Goal: Find specific page/section

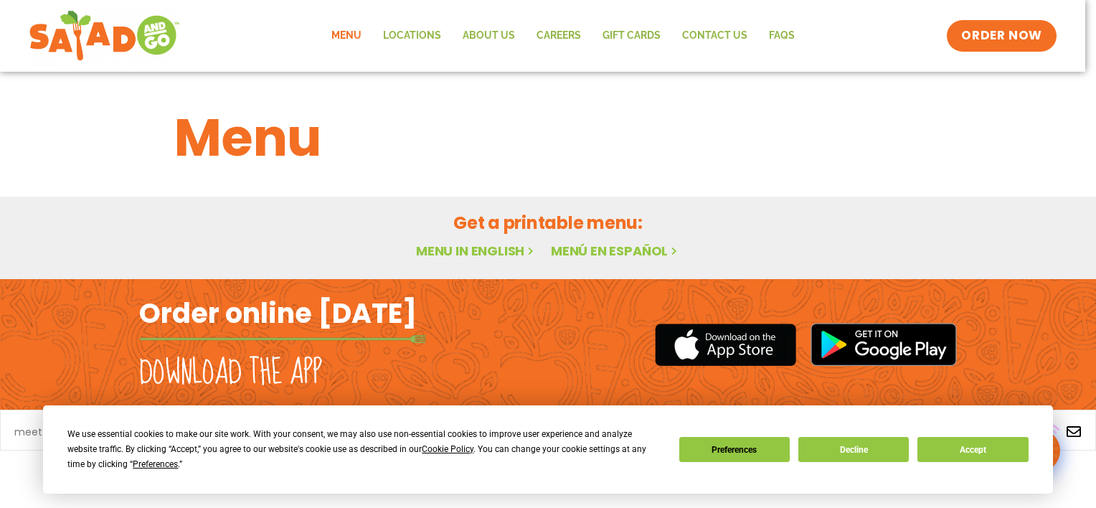
click at [627, 139] on h1 "Menu" at bounding box center [547, 137] width 747 height 77
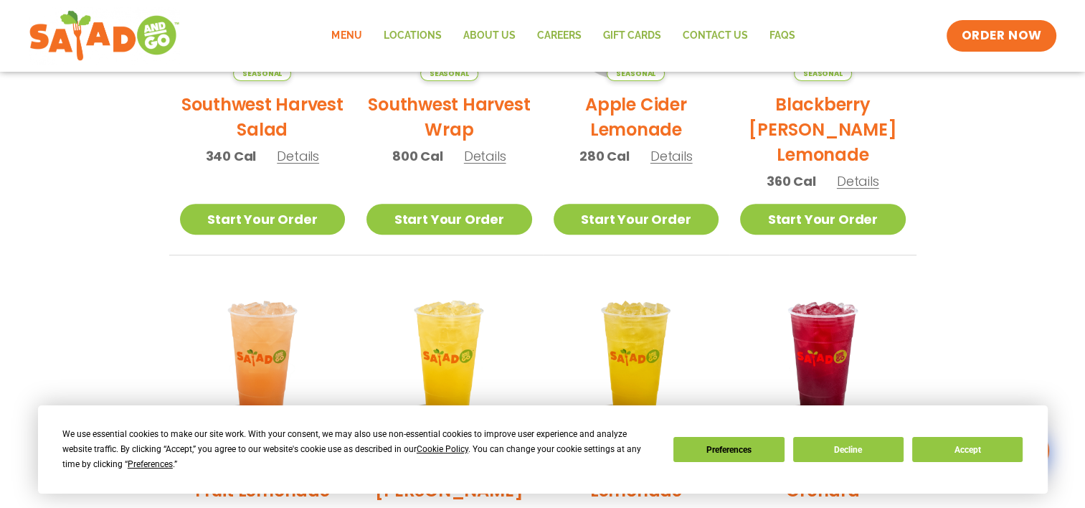
scroll to position [516, 0]
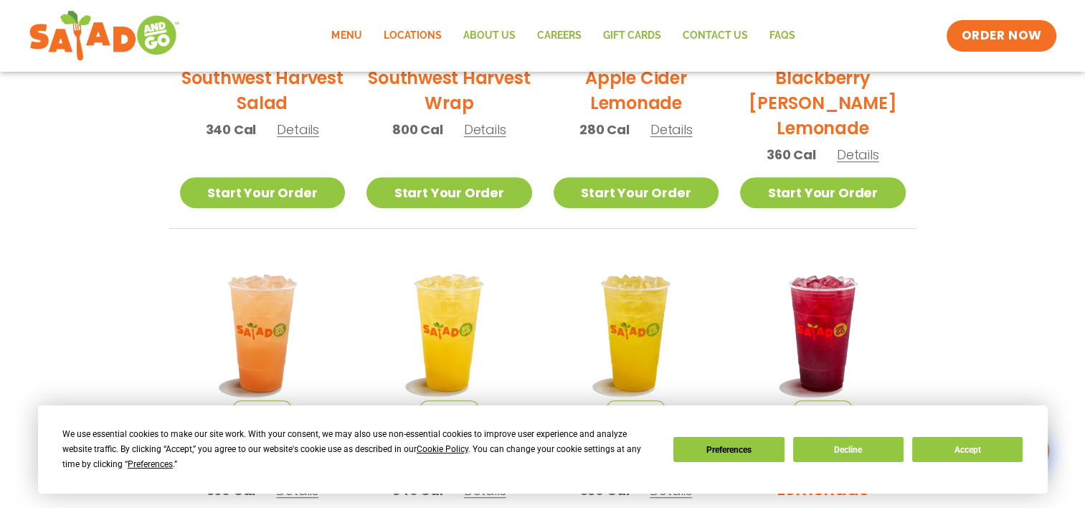
click at [405, 43] on link "Locations" at bounding box center [412, 35] width 80 height 33
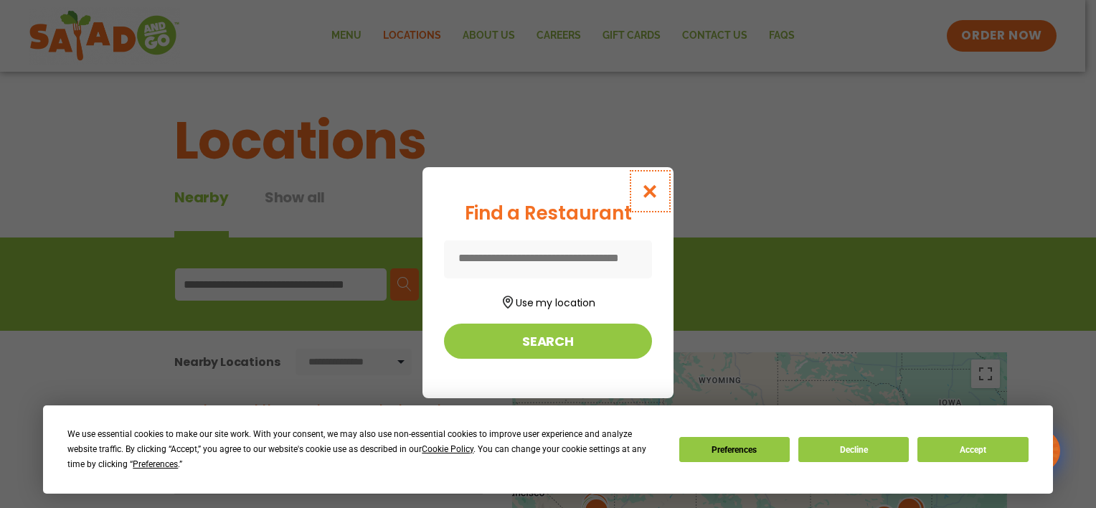
click at [648, 198] on icon "Close modal" at bounding box center [650, 191] width 18 height 15
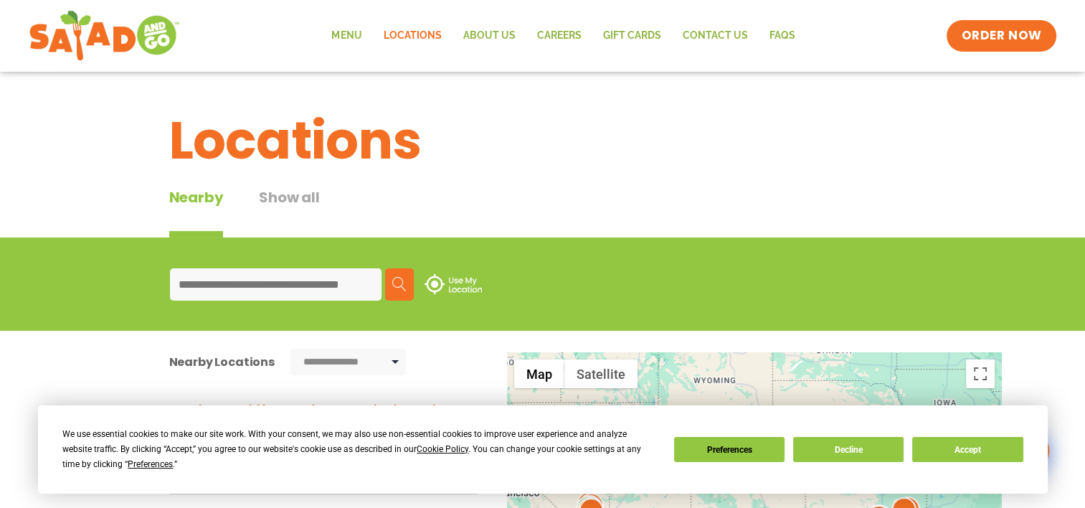
click at [330, 282] on input at bounding box center [276, 284] width 212 height 32
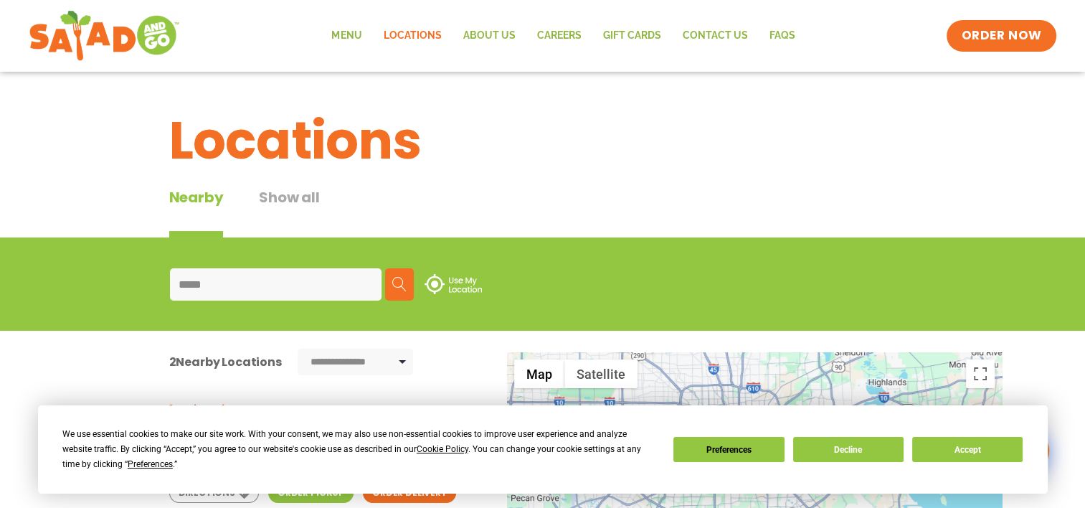
drag, startPoint x: 150, startPoint y: 316, endPoint x: 0, endPoint y: 349, distance: 153.5
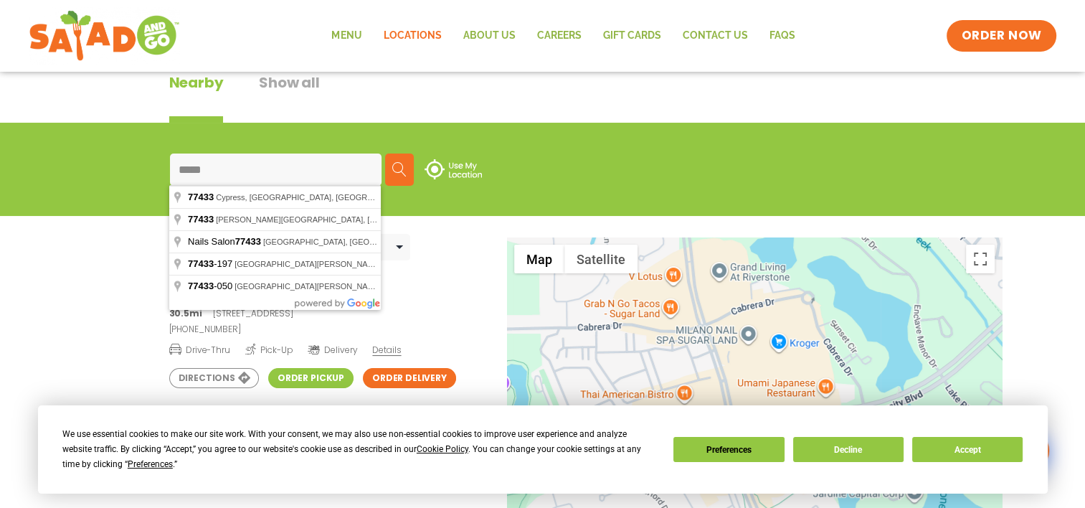
scroll to position [97, 0]
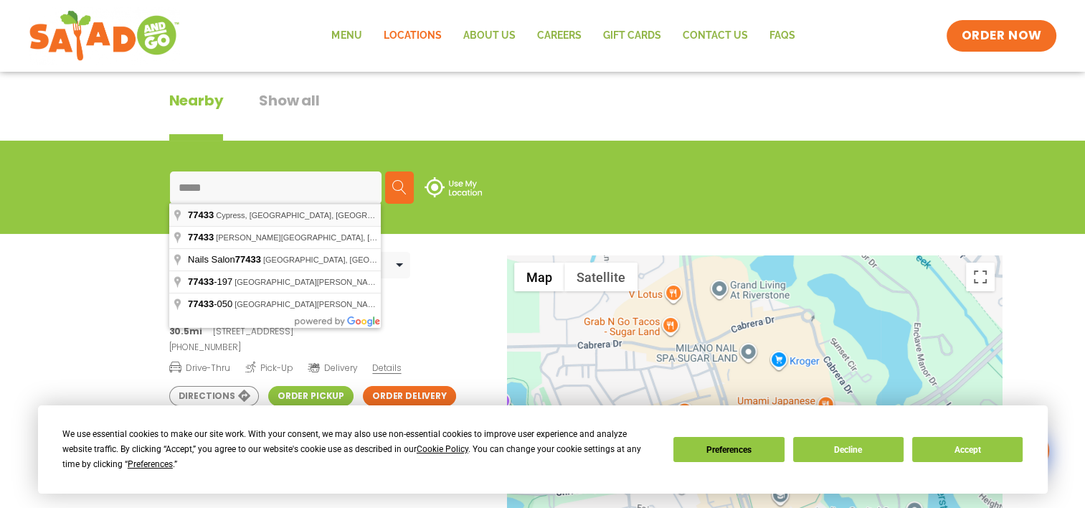
type input "**********"
